Goal: Navigation & Orientation: Find specific page/section

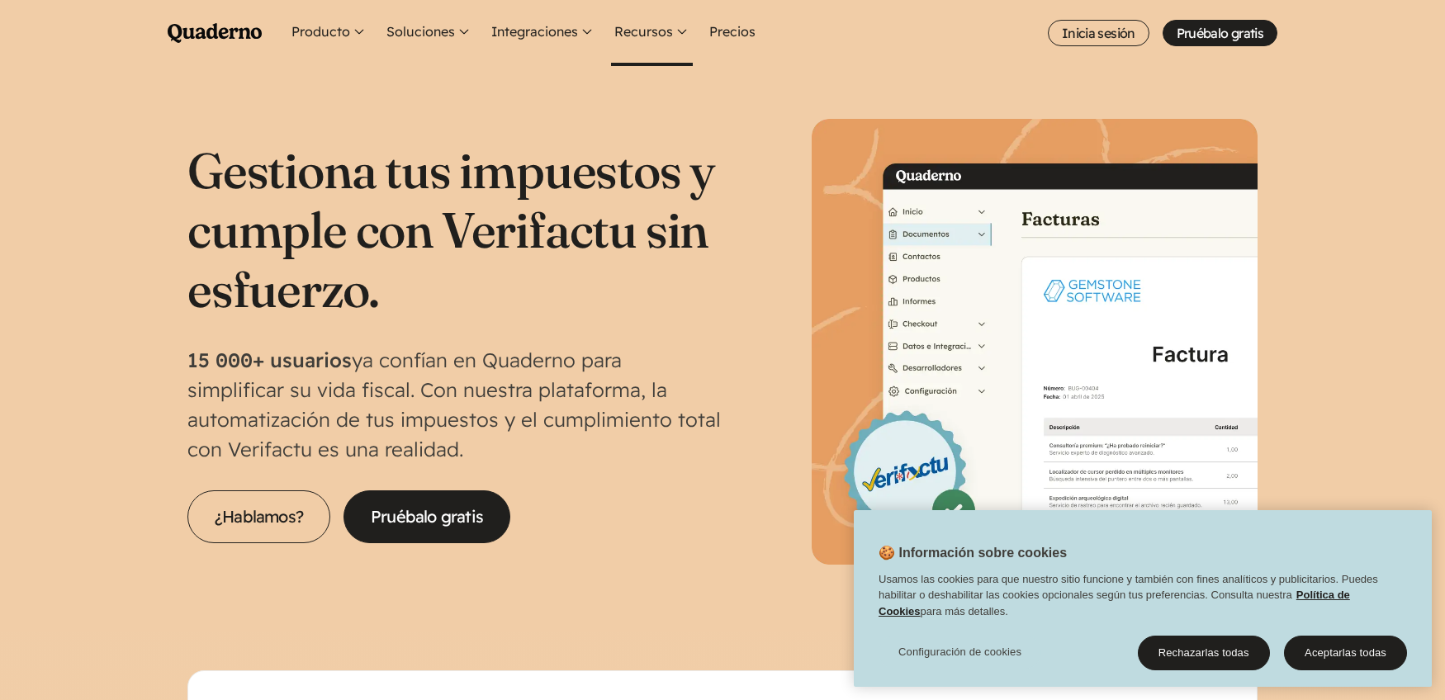
click at [650, 19] on button "Recursos" at bounding box center [652, 33] width 82 height 66
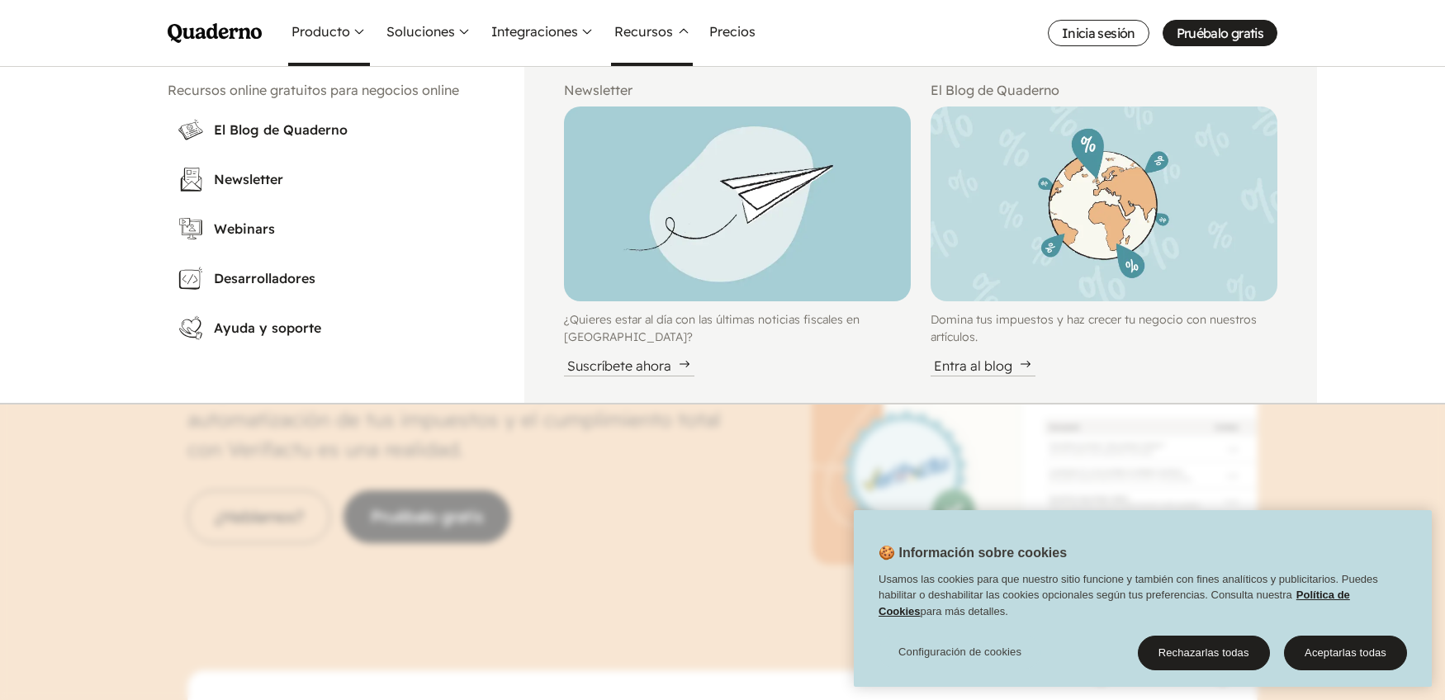
click at [343, 37] on button "Producto" at bounding box center [329, 33] width 82 height 66
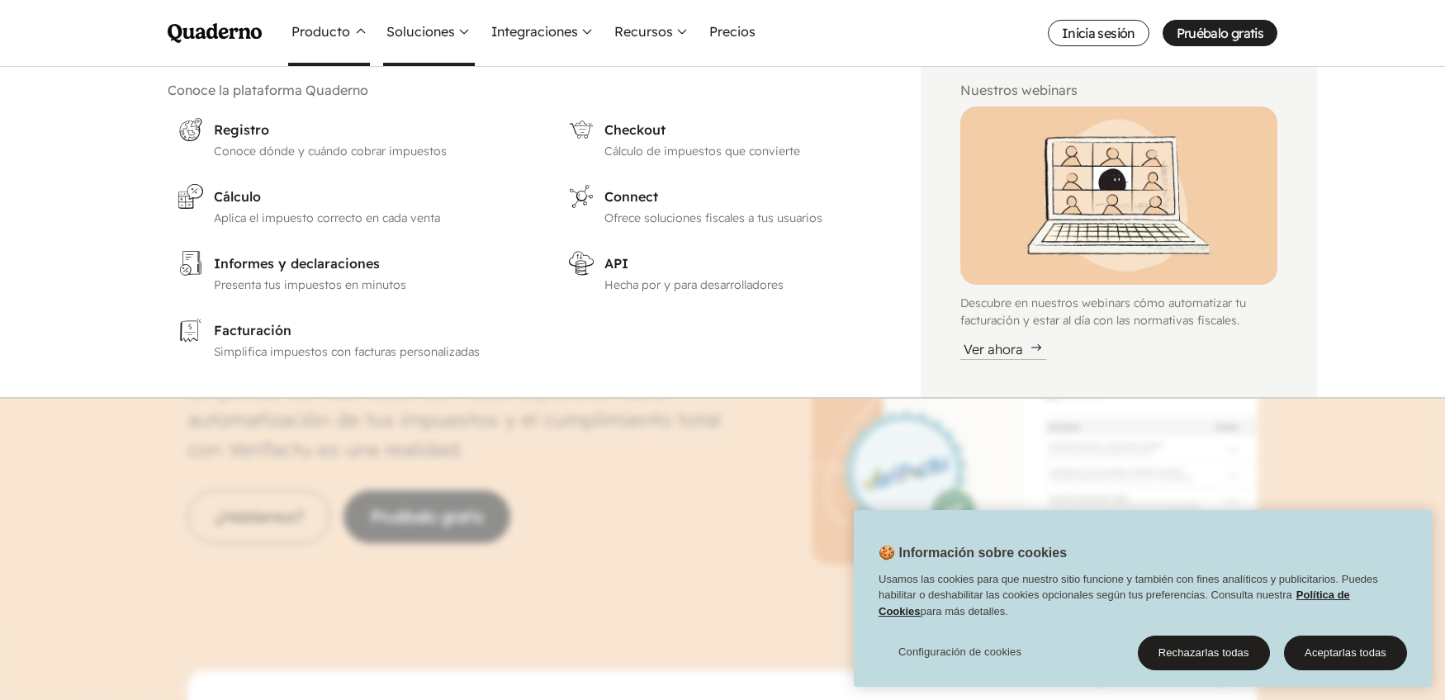
click at [421, 31] on button "Soluciones" at bounding box center [429, 33] width 92 height 66
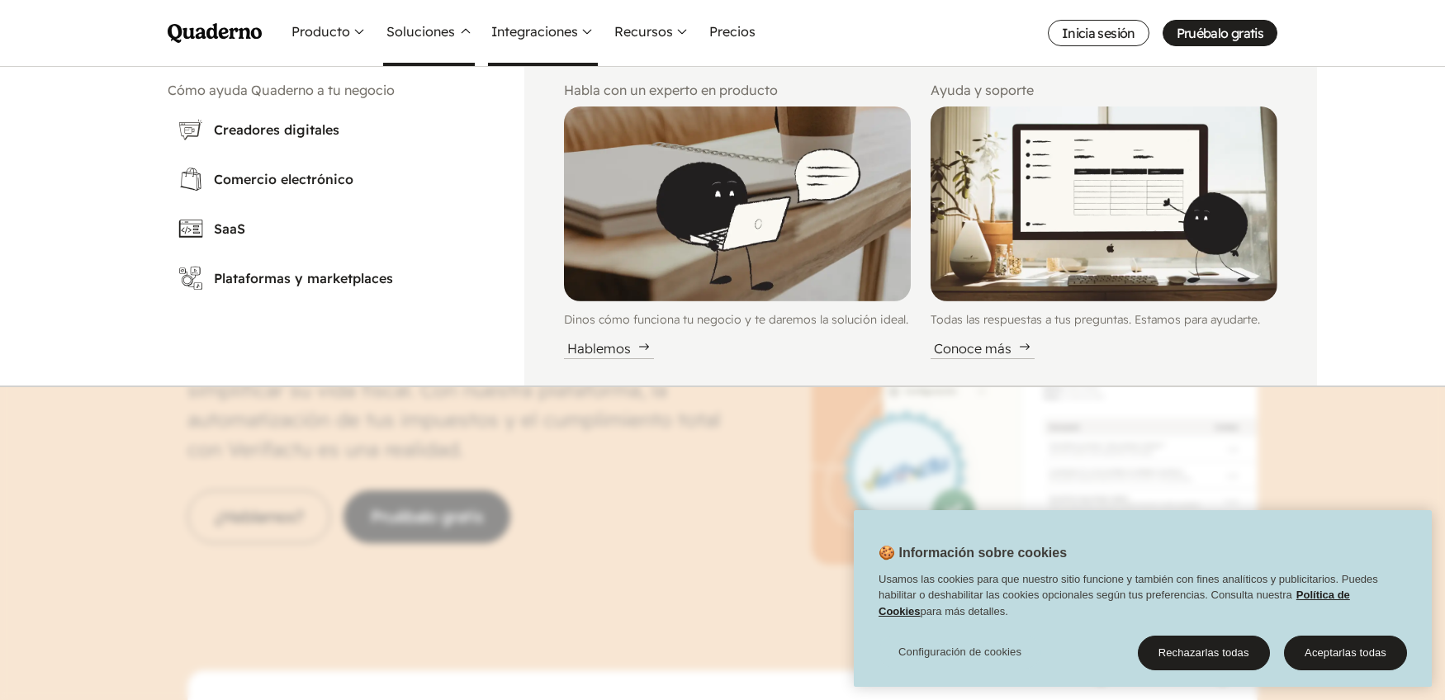
click at [562, 39] on button "Integraciones" at bounding box center [543, 33] width 110 height 66
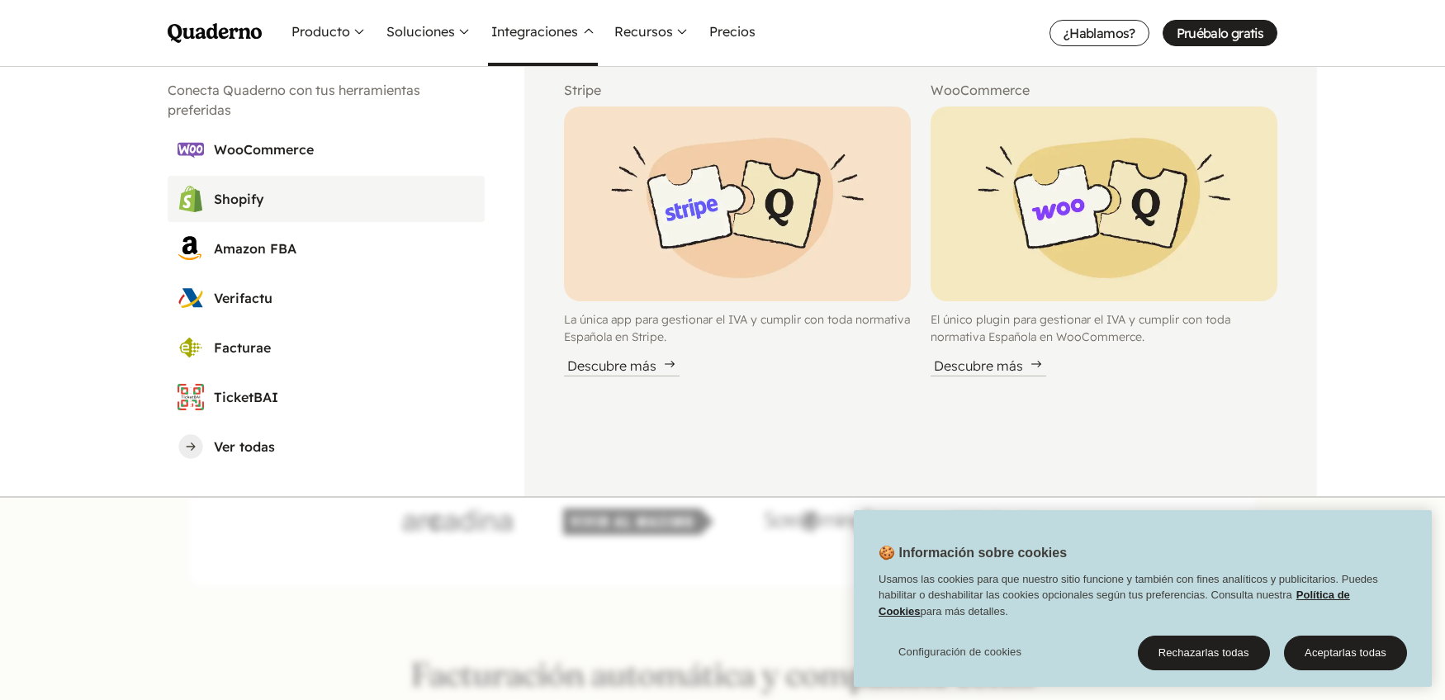
scroll to position [272, 0]
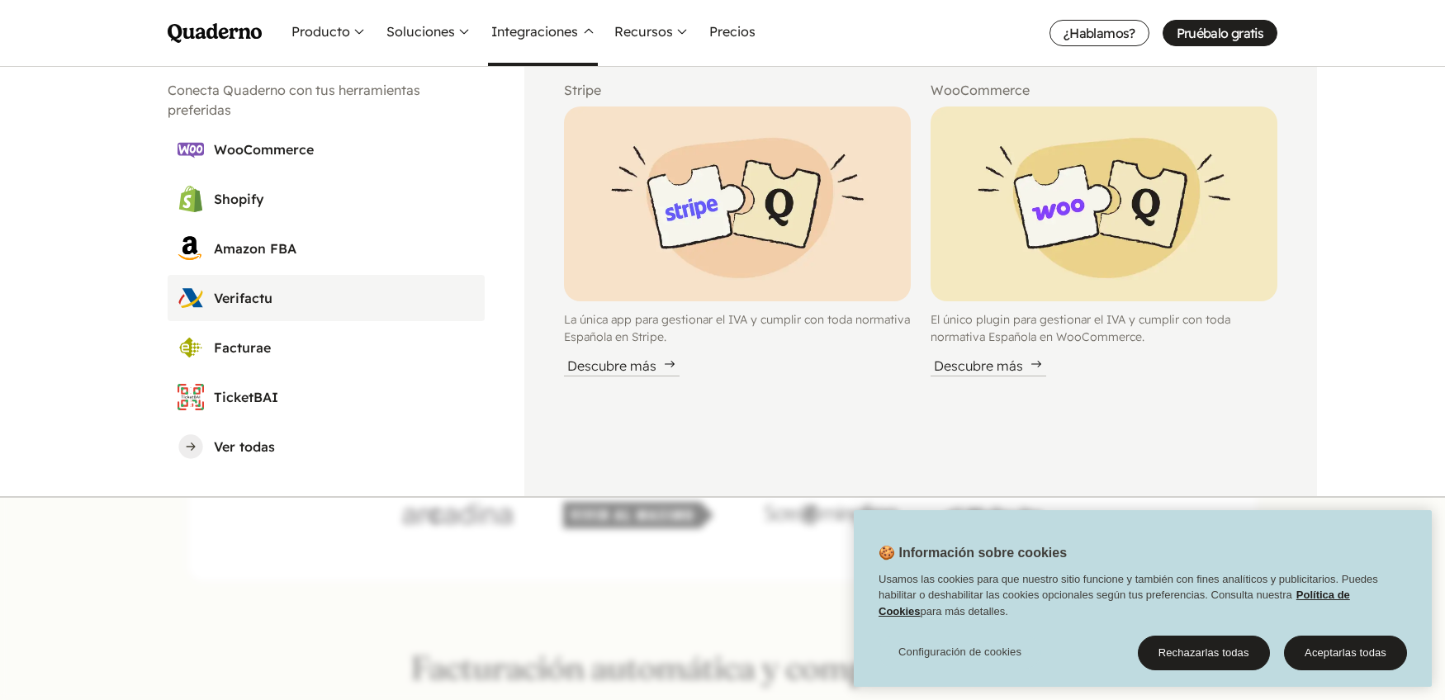
click at [230, 303] on h3 "Verifactu" at bounding box center [344, 298] width 261 height 20
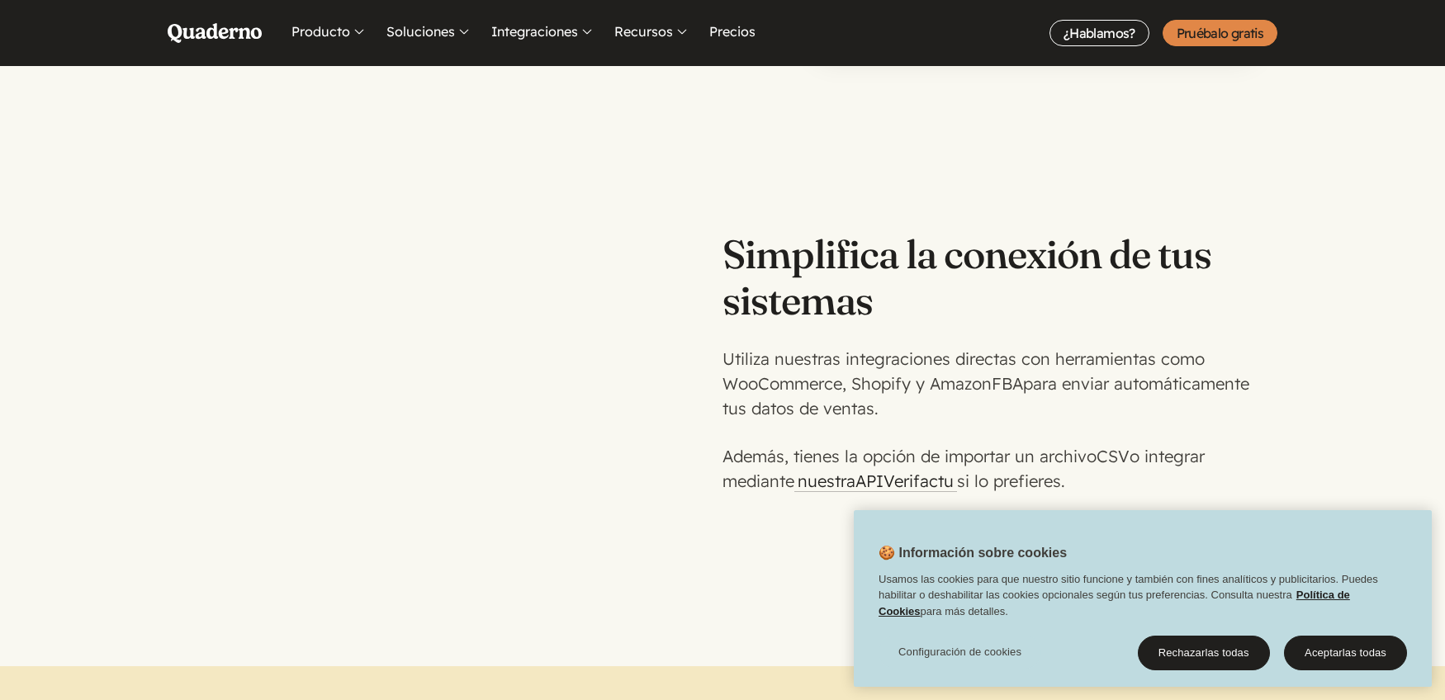
scroll to position [2101, 0]
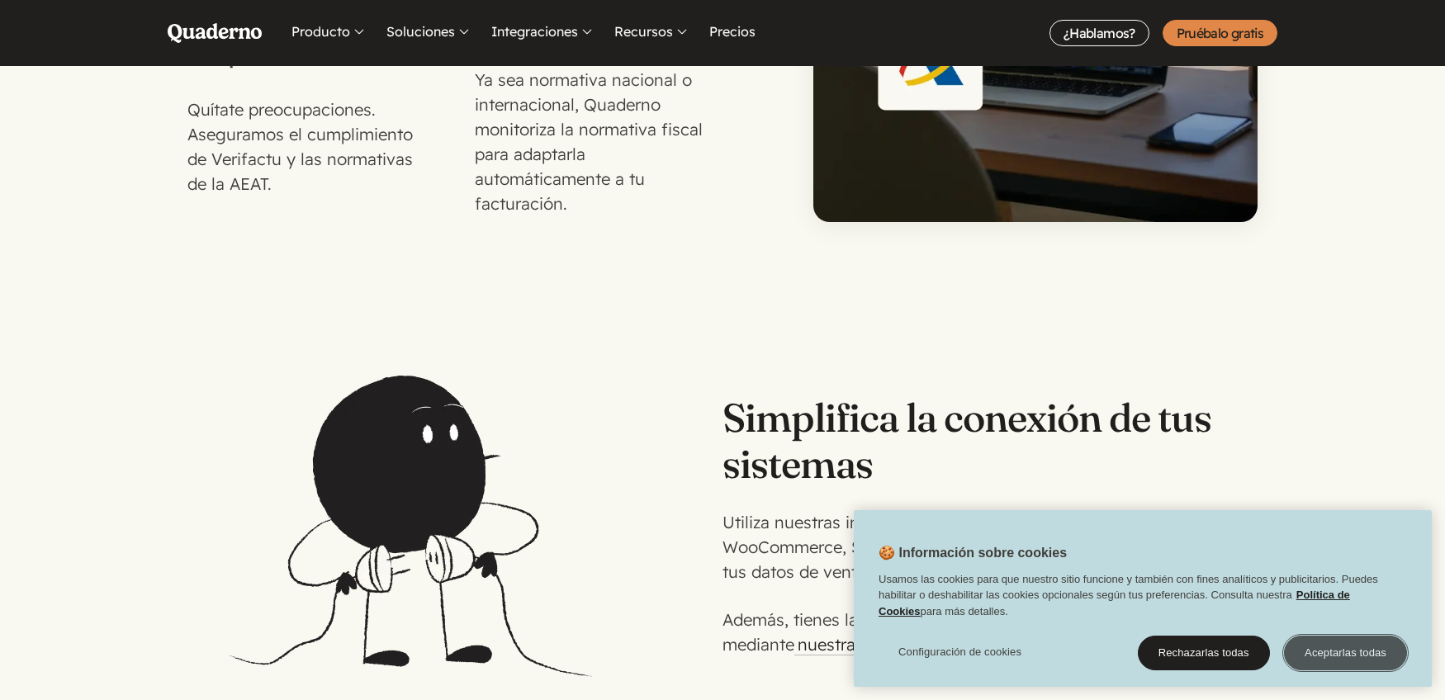
click at [1358, 659] on button "Aceptarlas todas" at bounding box center [1345, 653] width 123 height 35
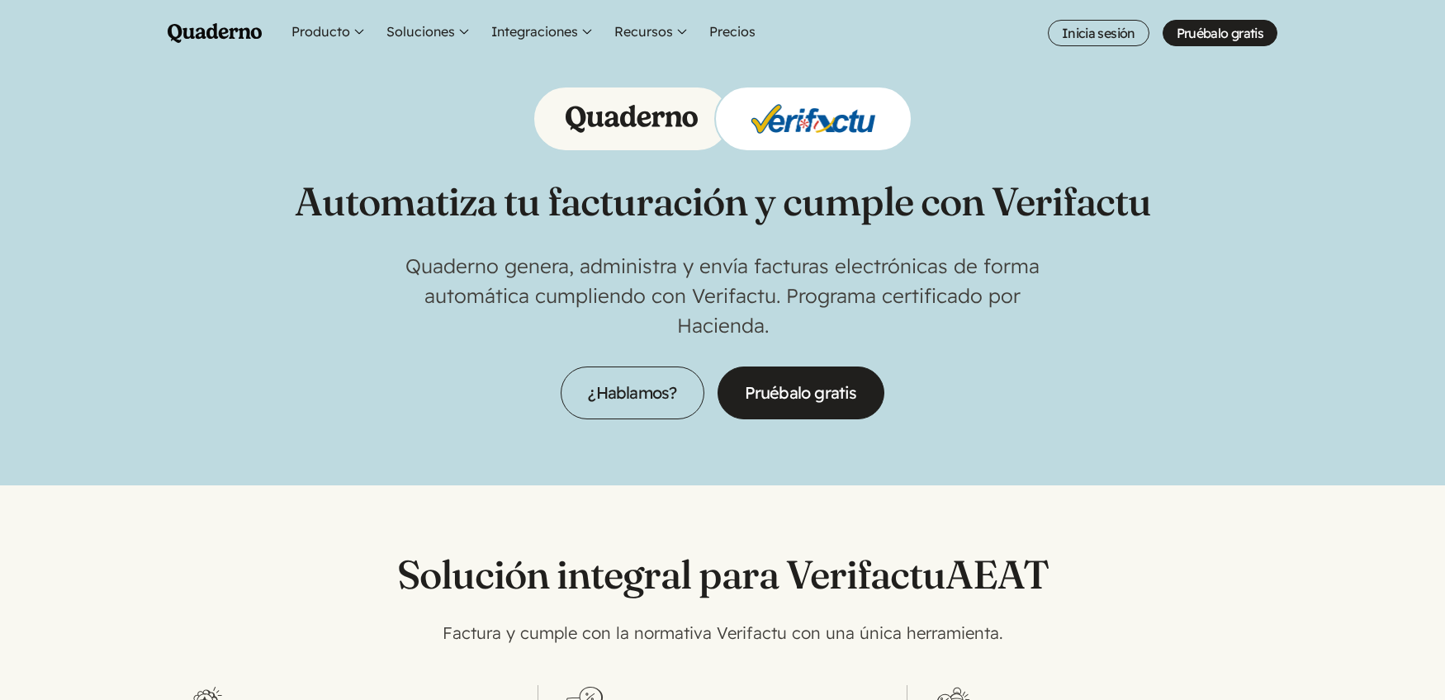
scroll to position [0, 0]
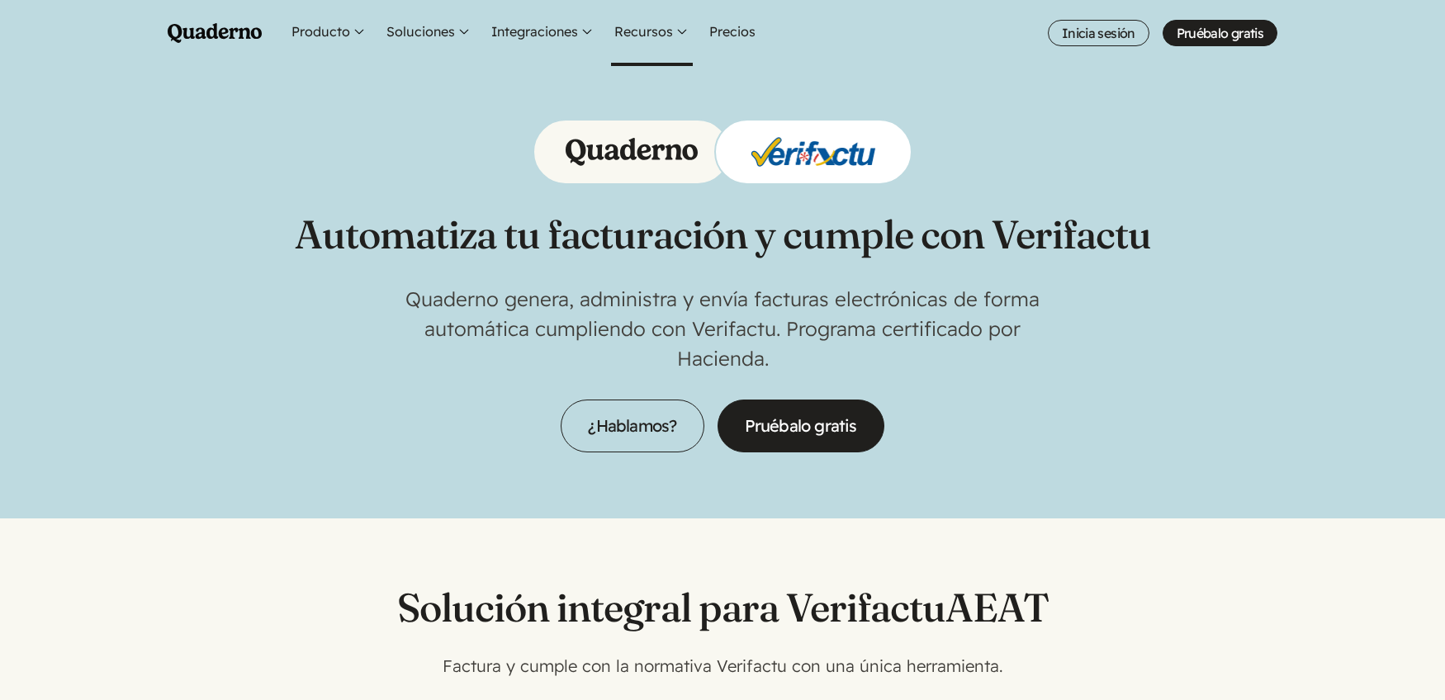
click at [689, 38] on button "Recursos" at bounding box center [652, 33] width 82 height 66
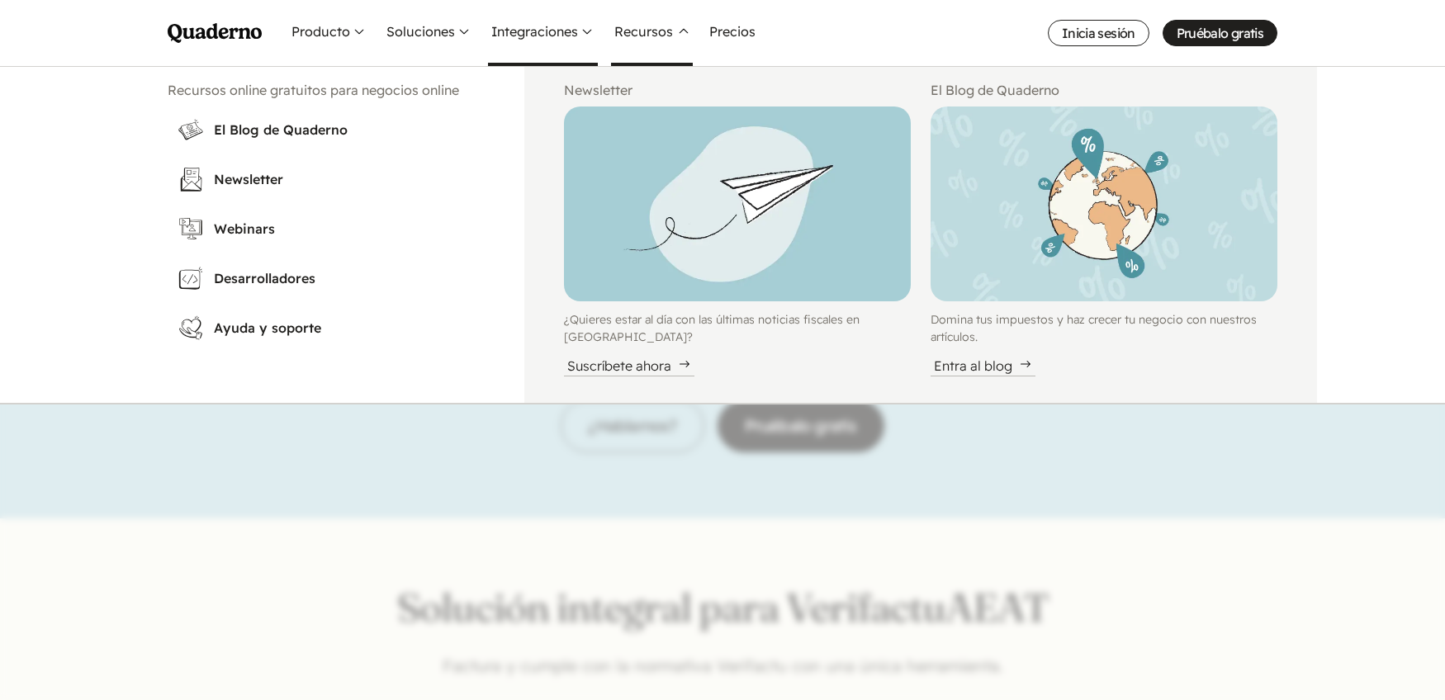
click at [558, 17] on button "Integraciones" at bounding box center [543, 33] width 110 height 66
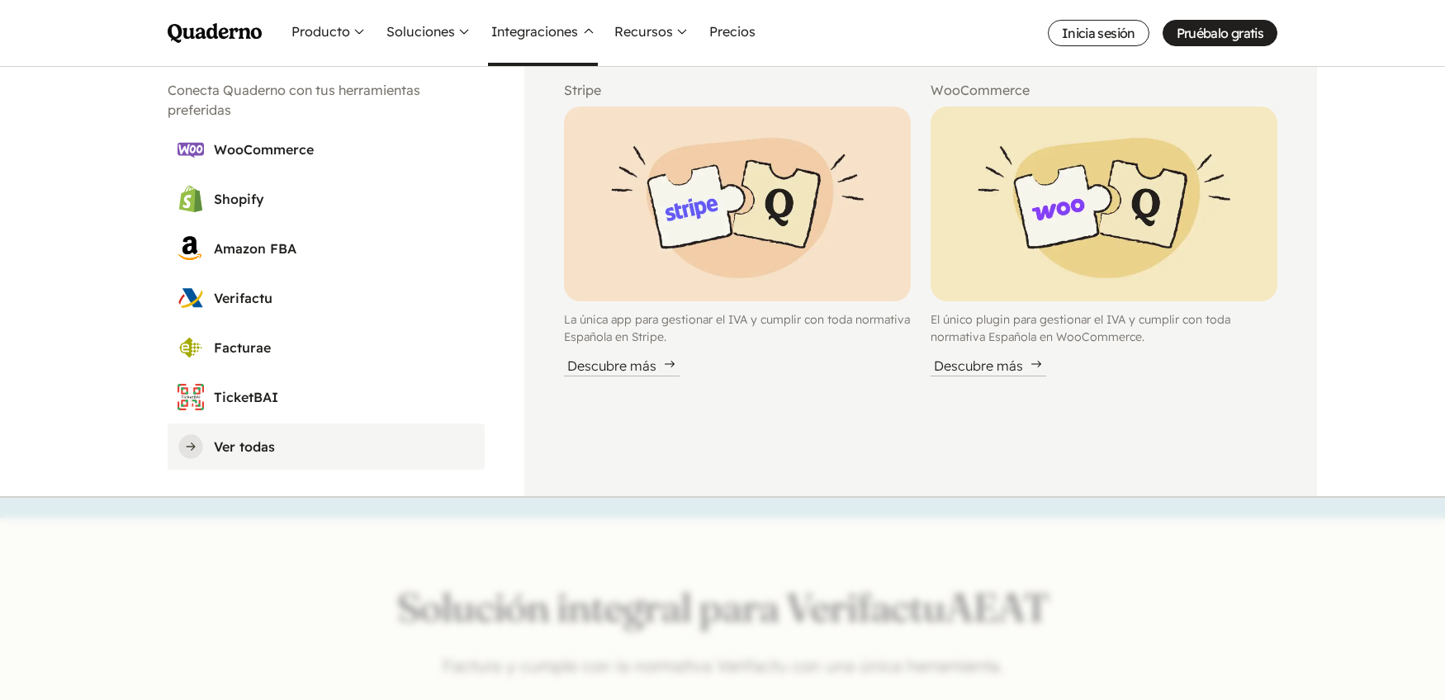
click at [224, 444] on h3 "Ver todas" at bounding box center [344, 447] width 261 height 20
